Goal: Check status: Check status

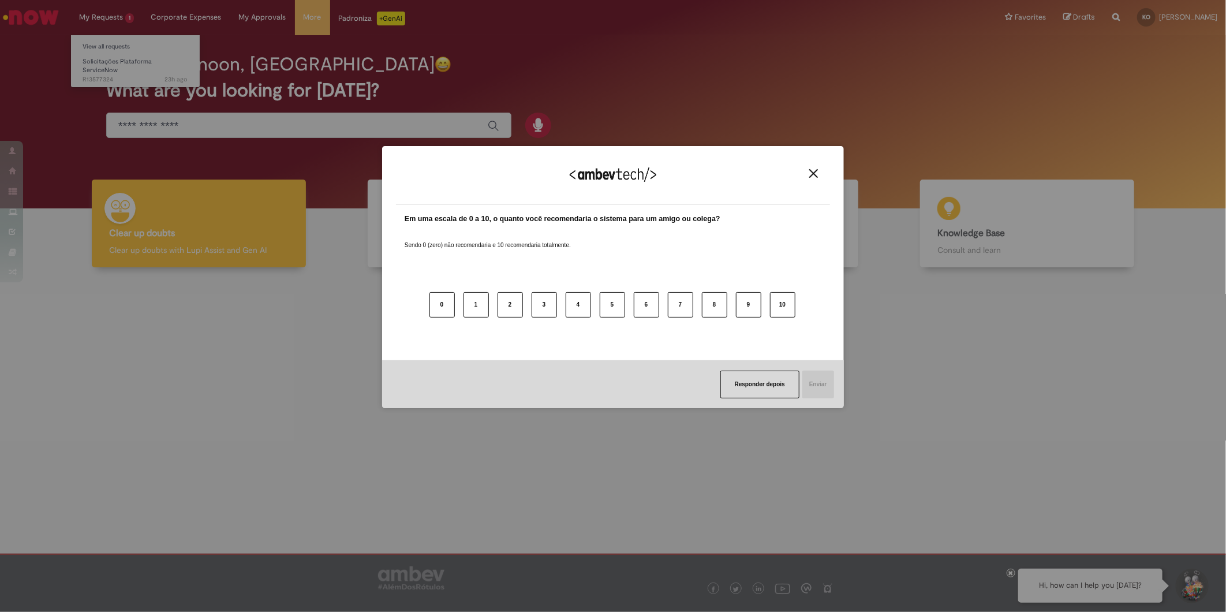
click at [119, 71] on div "Agradecemos seu feedback! Em uma escala de 0 a 10, o quanto você recomendaria o…" at bounding box center [613, 306] width 1226 height 612
click at [806, 175] on button "Close" at bounding box center [814, 174] width 16 height 10
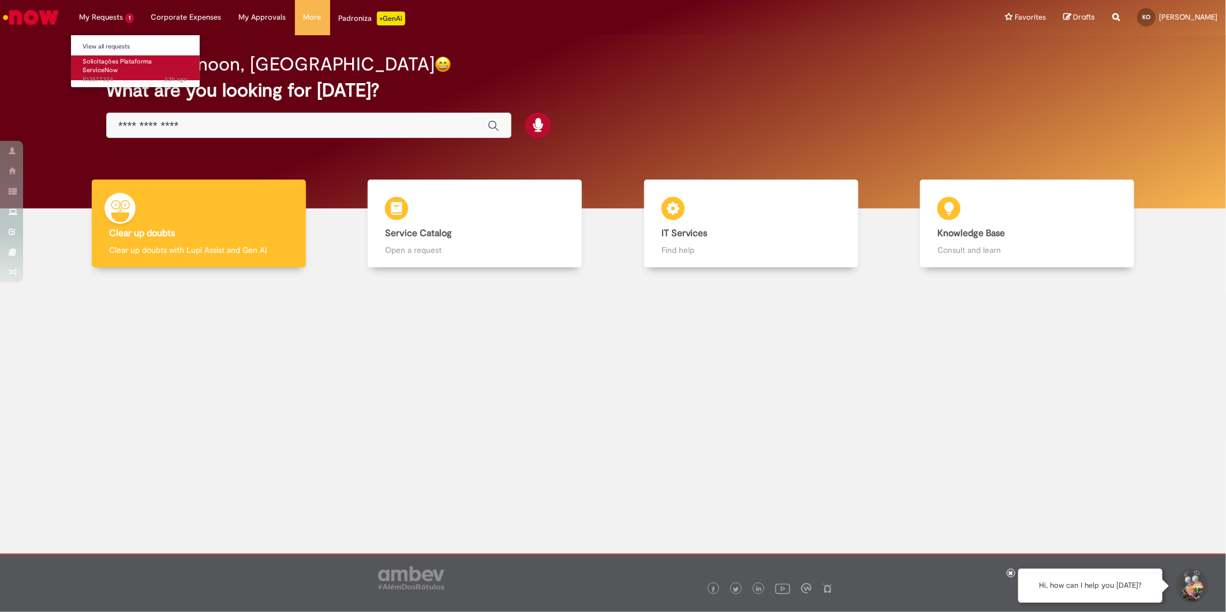
click at [102, 75] on span "23h ago 23 hours ago R13577324" at bounding box center [136, 79] width 106 height 9
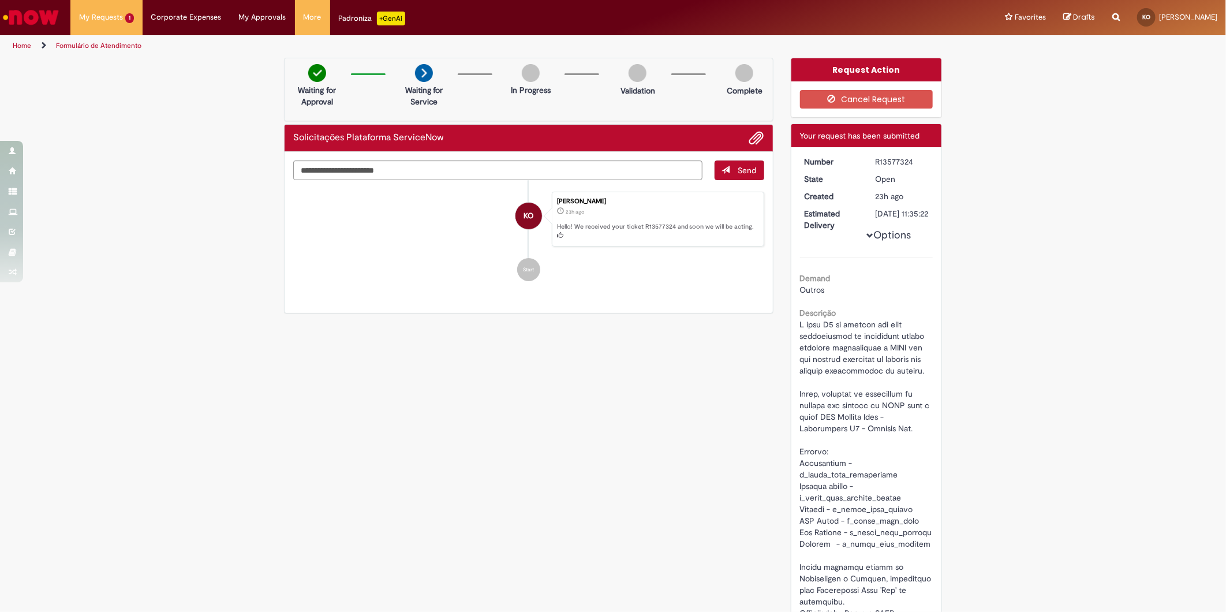
click at [29, 13] on img "Go to homepage" at bounding box center [30, 17] width 59 height 23
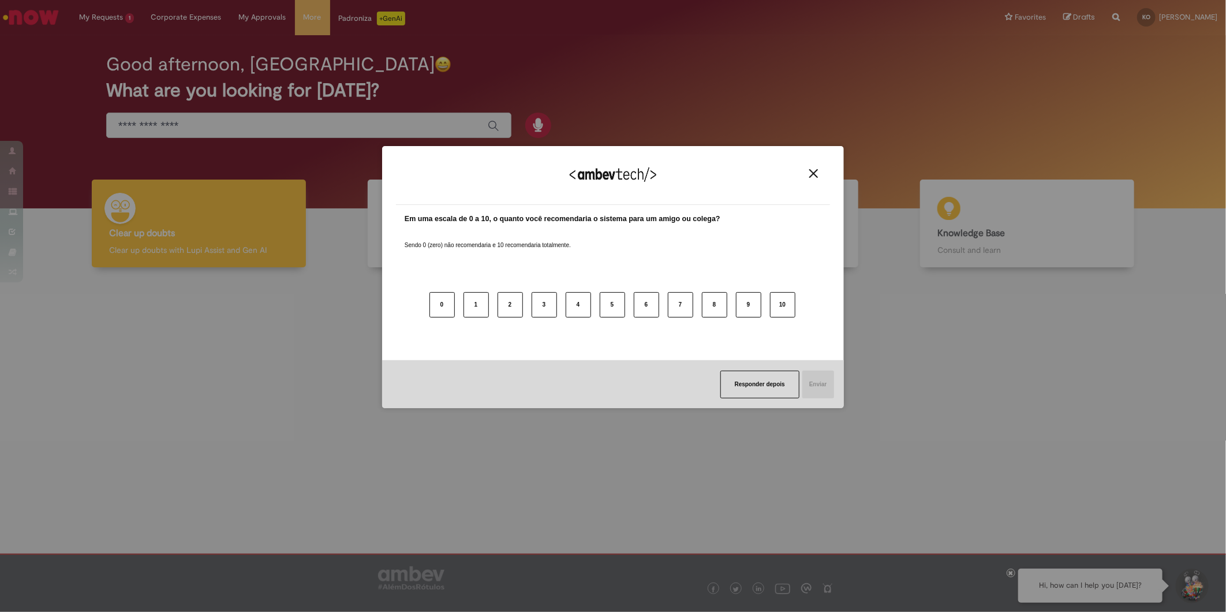
click at [809, 179] on div "Agradecemos seu feedback!" at bounding box center [613, 182] width 434 height 45
click at [810, 173] on img "Close" at bounding box center [813, 173] width 9 height 9
